Goal: Navigation & Orientation: Find specific page/section

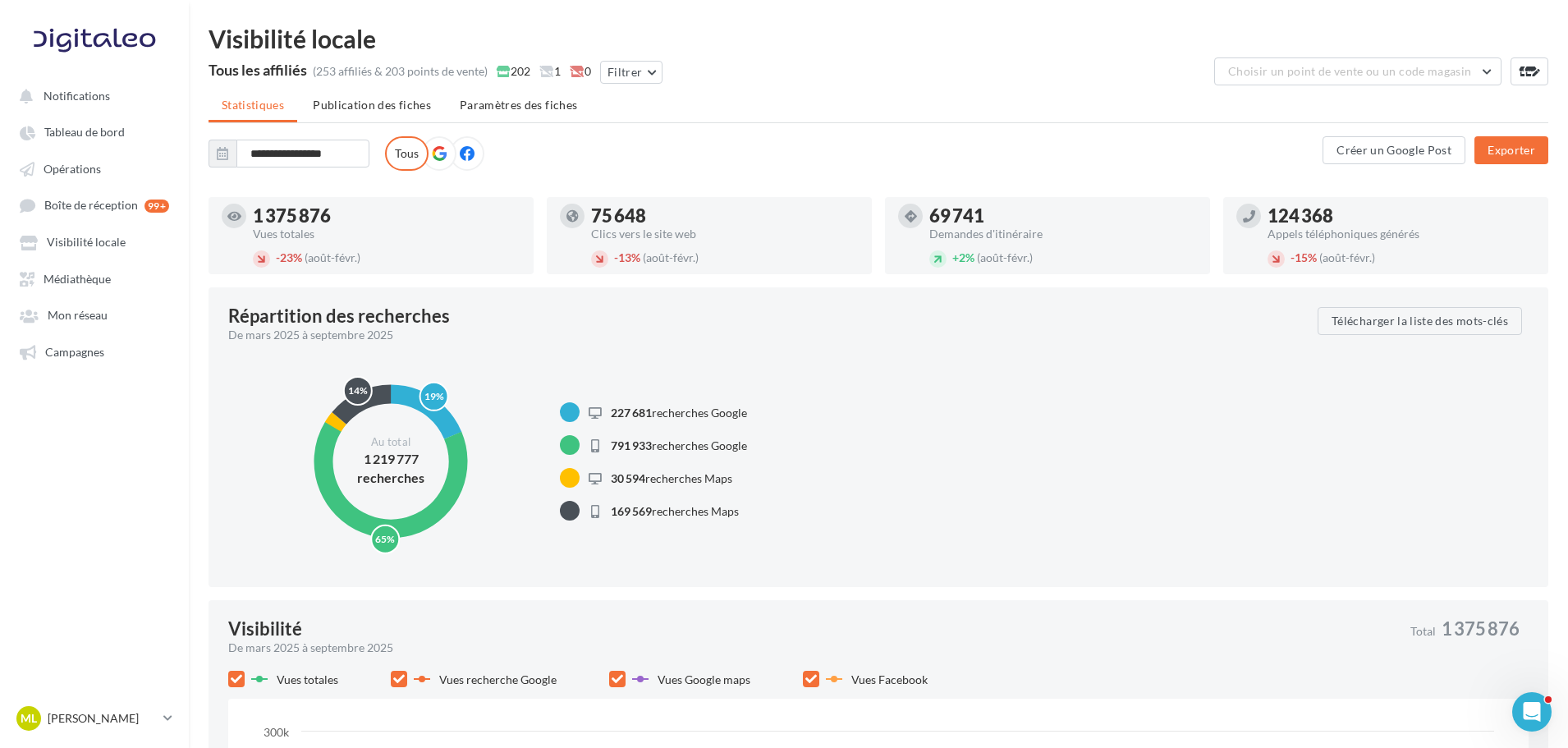
click at [82, 329] on link "Mon réseau" at bounding box center [94, 314] width 169 height 30
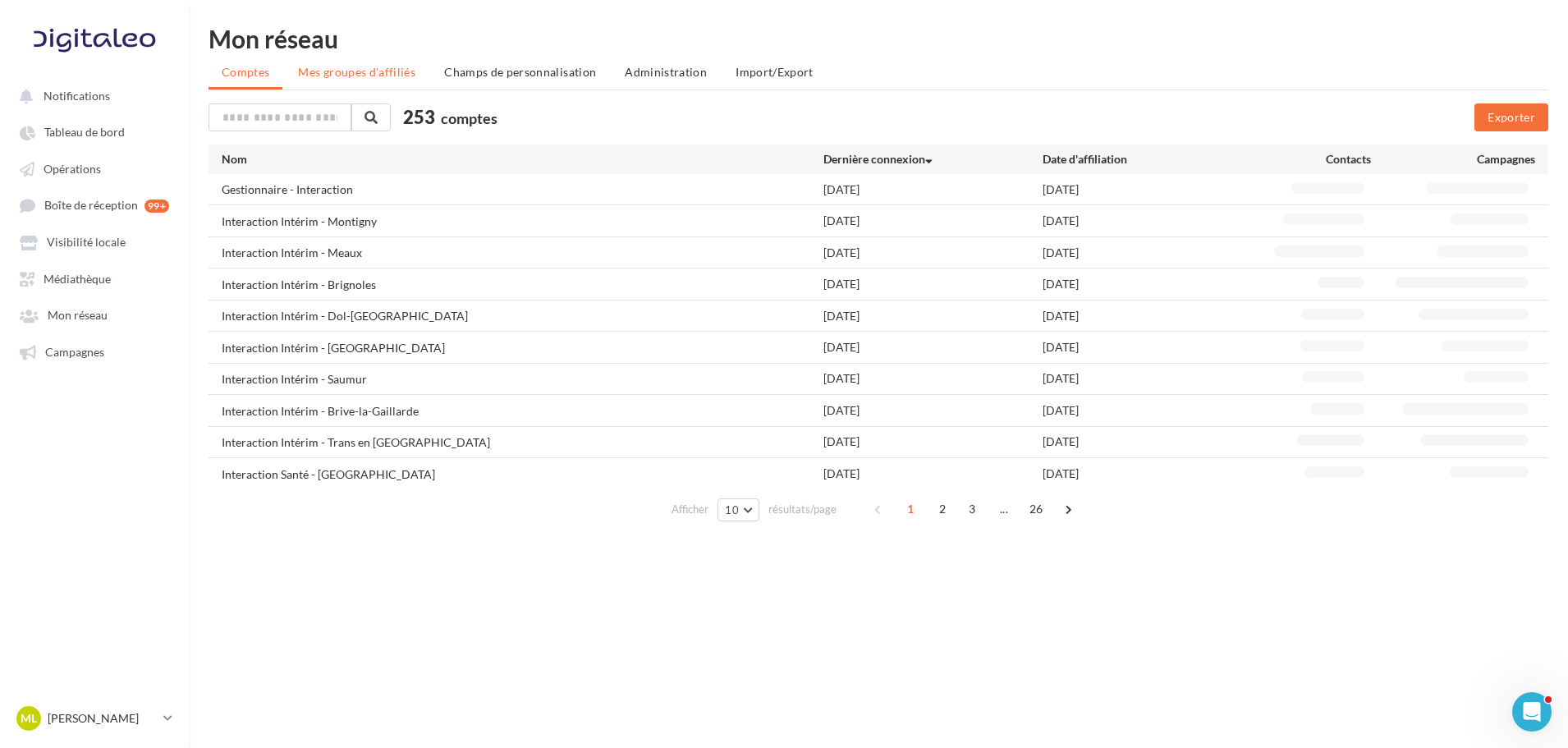
click at [366, 80] on li "Mes groupes d'affiliés" at bounding box center [356, 72] width 143 height 30
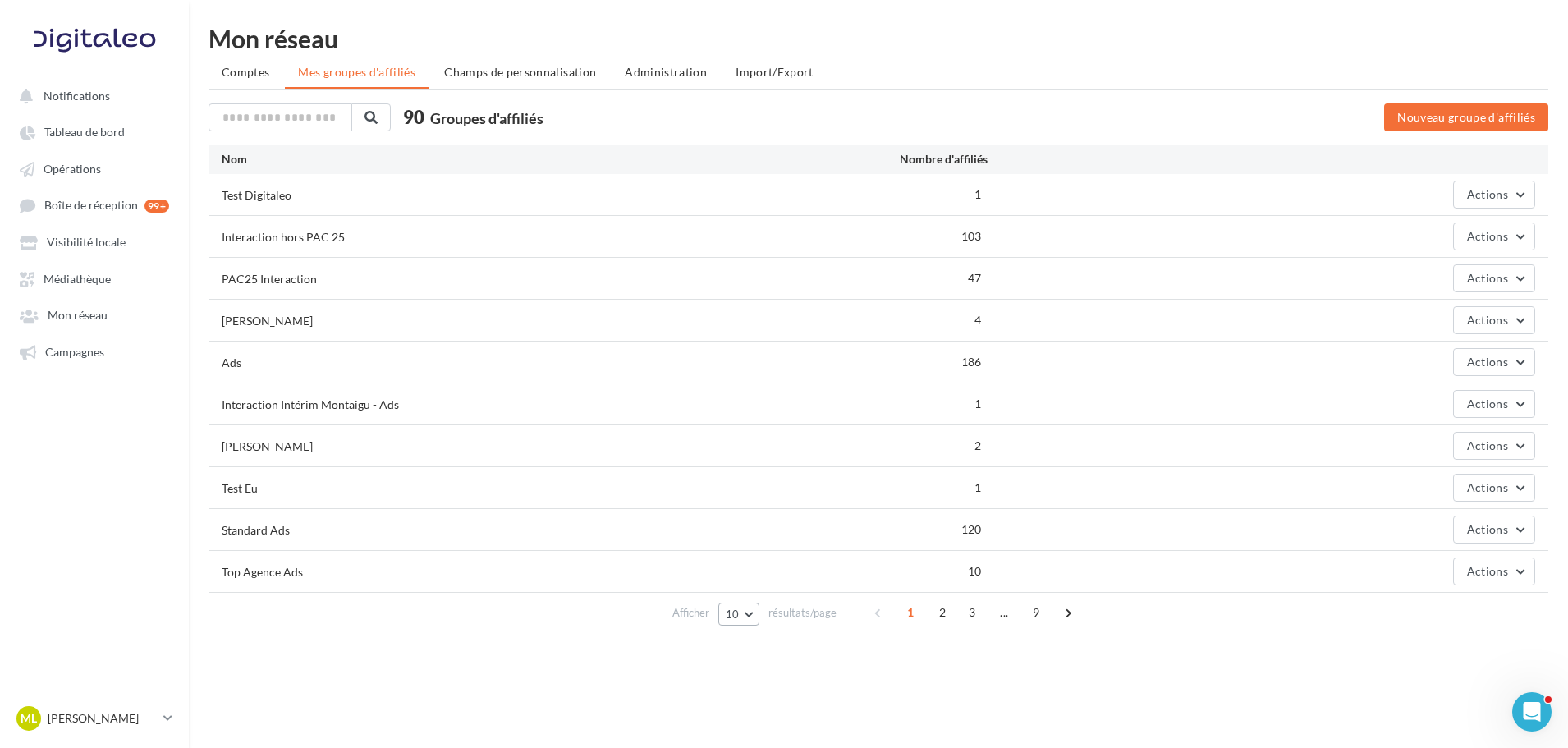
click at [750, 619] on button "10" at bounding box center [739, 614] width 42 height 23
click at [763, 588] on button "100" at bounding box center [776, 583] width 115 height 29
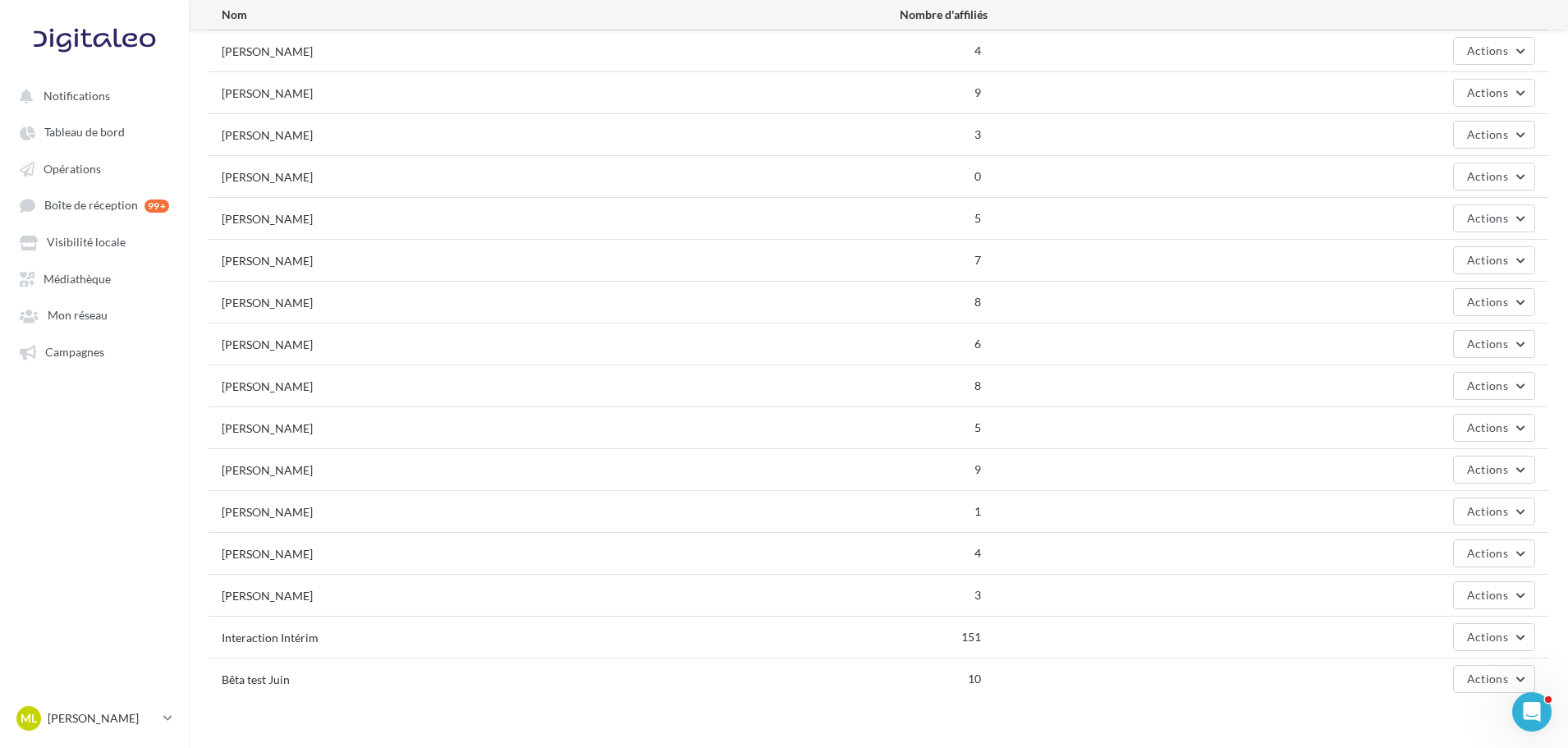
scroll to position [3272, 0]
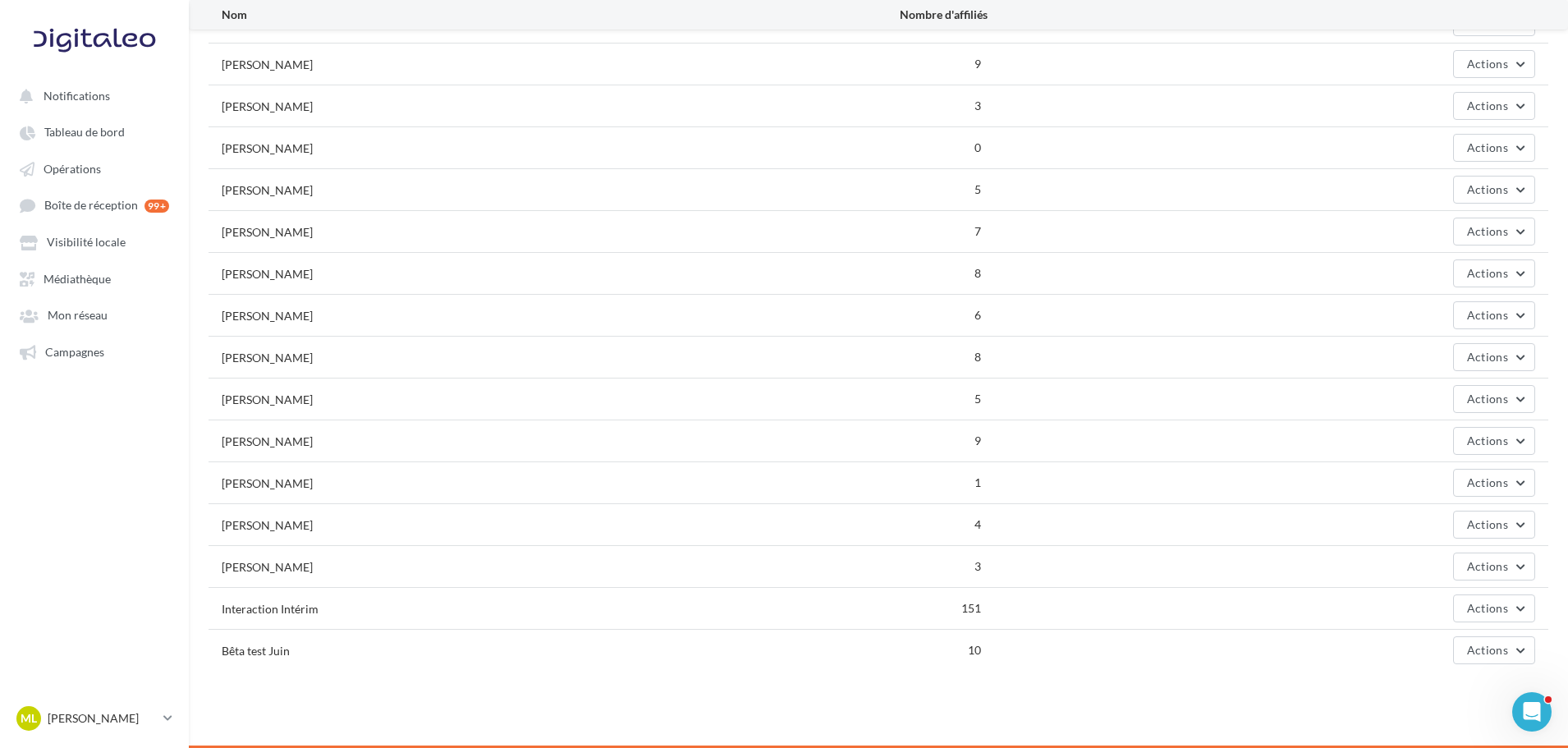
drag, startPoint x: 959, startPoint y: 608, endPoint x: 994, endPoint y: 608, distance: 35.0
click at [994, 608] on div "Interaction Intérim 151 Actions" at bounding box center [879, 608] width 1341 height 41
click at [1000, 613] on div "Actions" at bounding box center [1261, 608] width 547 height 28
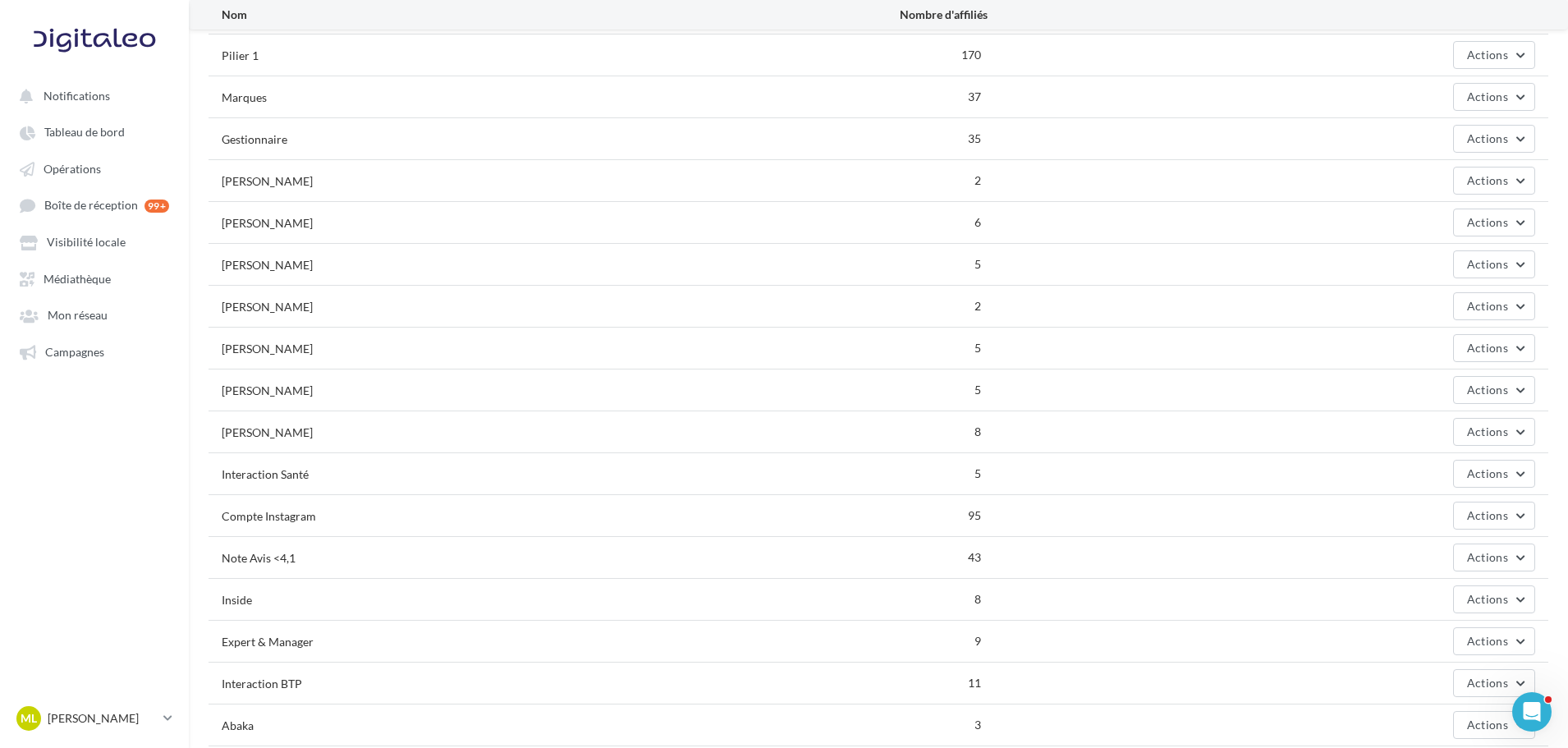
scroll to position [1711, 0]
